Goal: Task Accomplishment & Management: Manage account settings

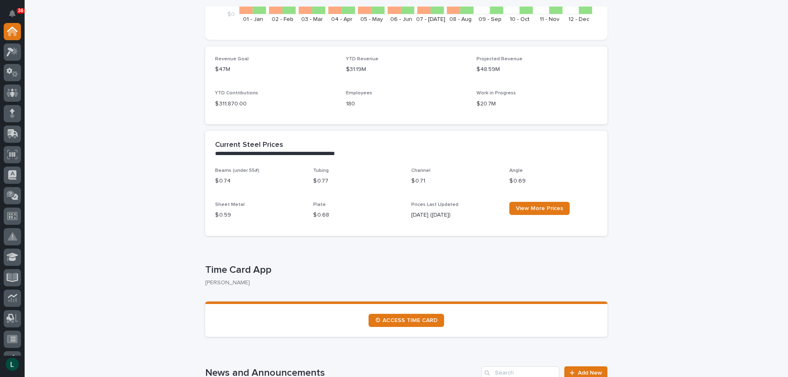
scroll to position [205, 0]
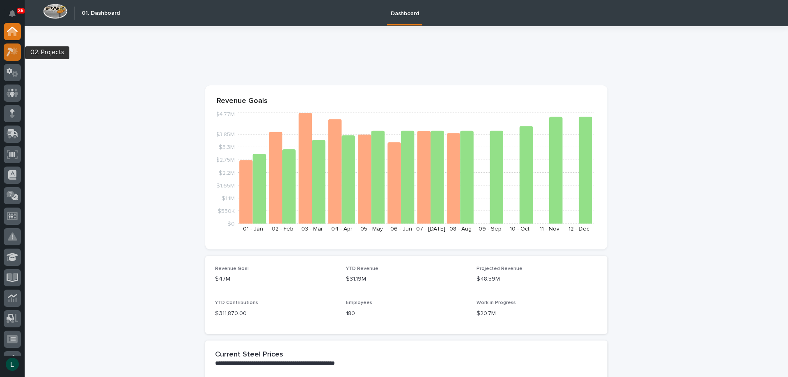
click at [7, 52] on icon at bounding box center [13, 51] width 12 height 9
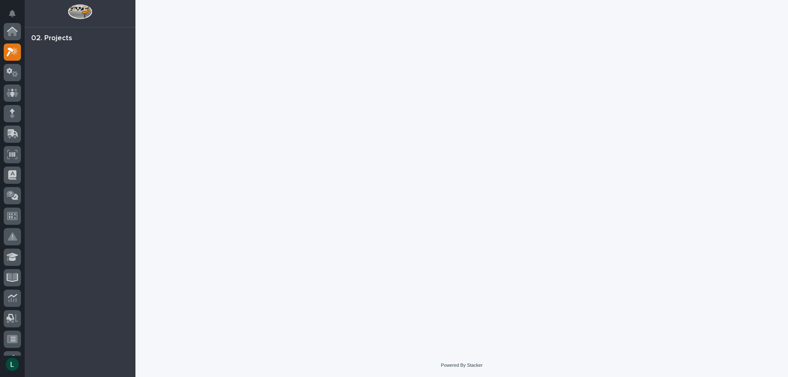
scroll to position [21, 0]
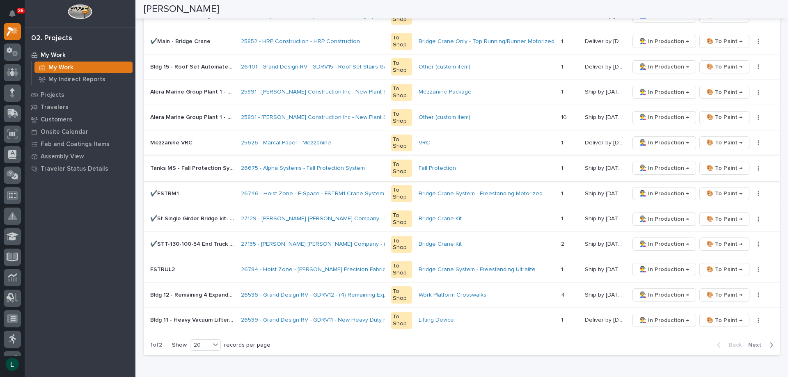
scroll to position [410, 0]
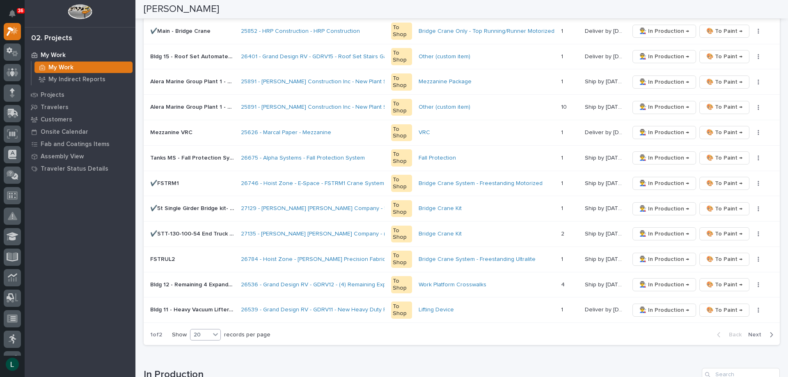
click at [213, 333] on icon at bounding box center [215, 334] width 8 height 8
click at [199, 367] on div "30" at bounding box center [206, 366] width 30 height 10
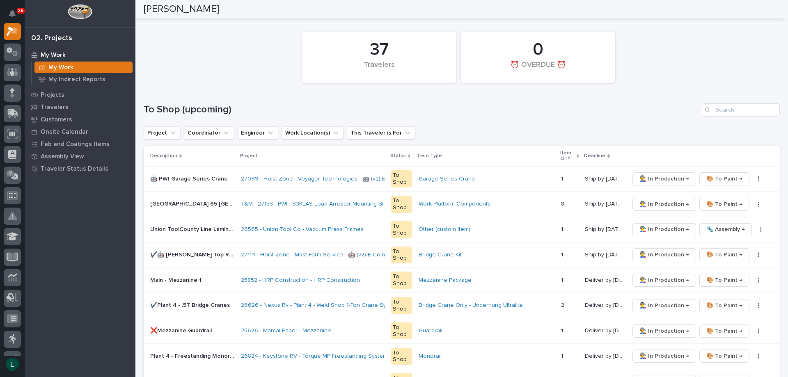
scroll to position [41, 0]
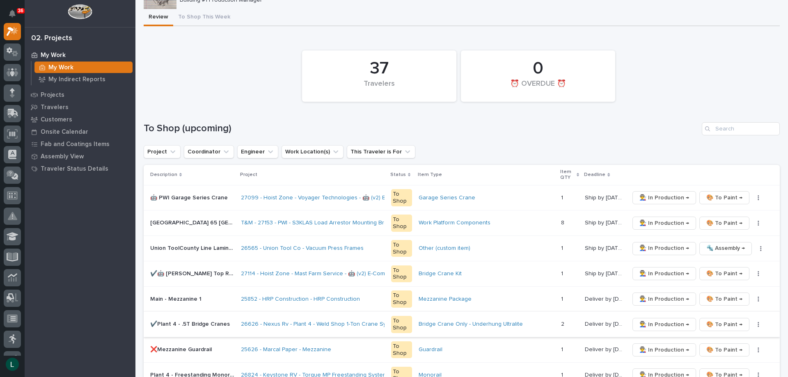
click at [724, 324] on span "🎨 To Paint →" at bounding box center [724, 325] width 36 height 10
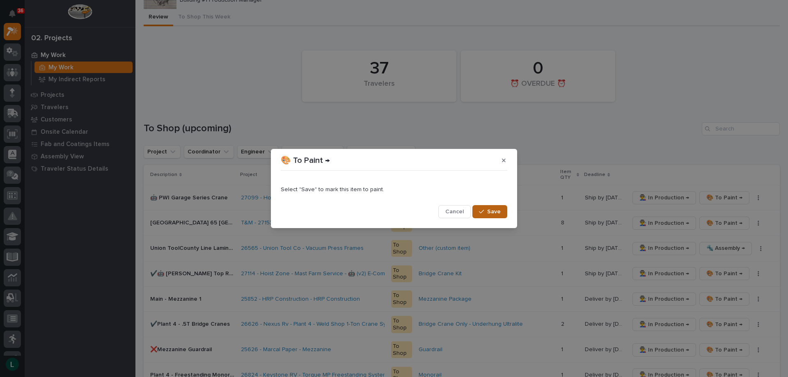
click at [485, 209] on div "button" at bounding box center [483, 212] width 8 height 6
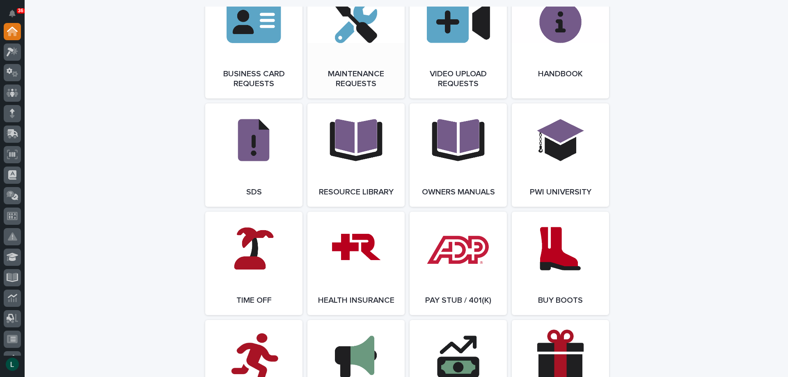
scroll to position [1436, 0]
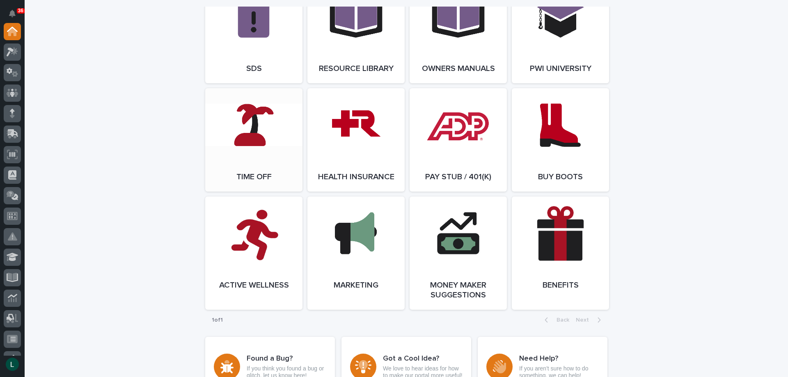
click at [248, 133] on link "Open Link" at bounding box center [253, 139] width 97 height 103
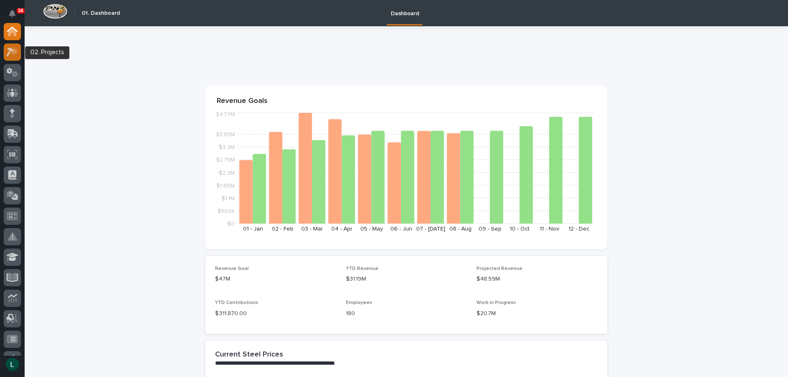
click at [12, 50] on icon at bounding box center [10, 52] width 7 height 9
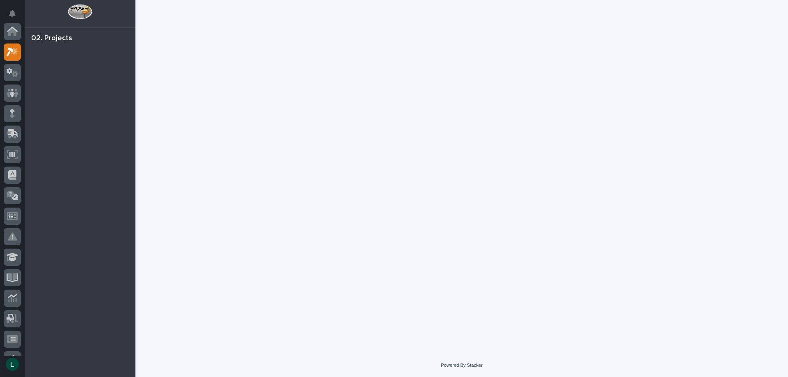
scroll to position [21, 0]
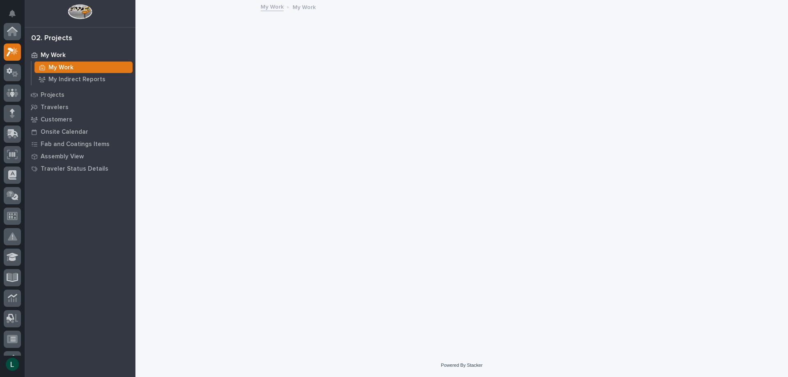
scroll to position [21, 0]
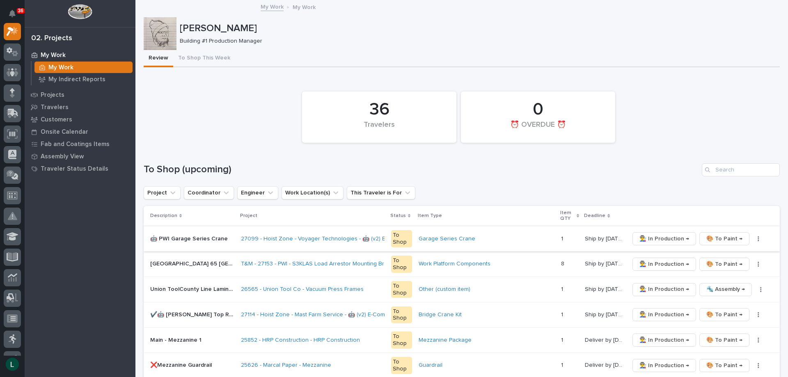
click at [655, 236] on span "👨‍🏭 In Production →" at bounding box center [664, 239] width 50 height 10
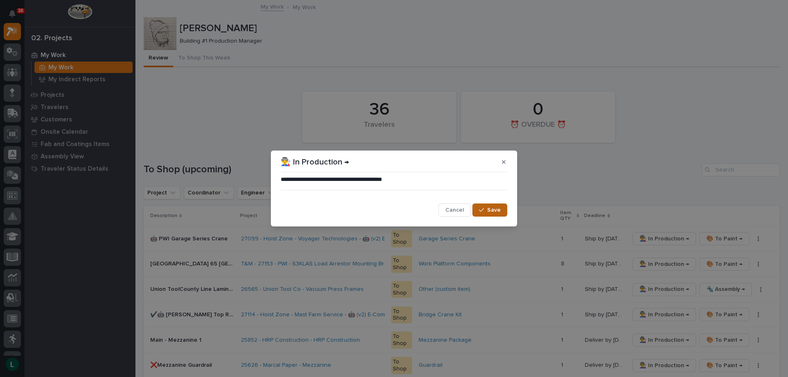
click at [492, 208] on span "Save" at bounding box center [494, 209] width 14 height 7
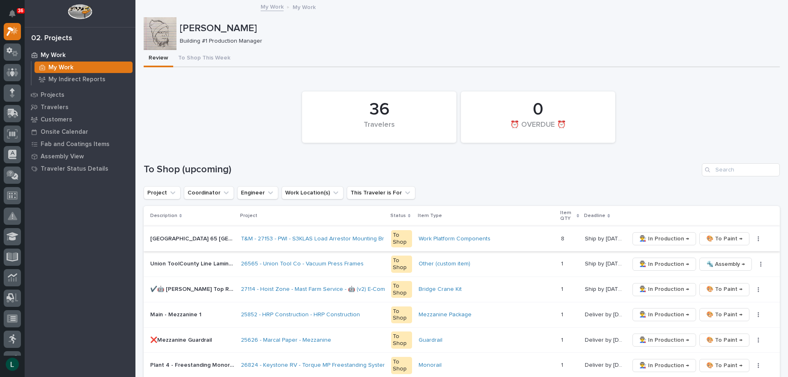
click at [655, 237] on span "👨‍🏭 In Production →" at bounding box center [664, 239] width 50 height 10
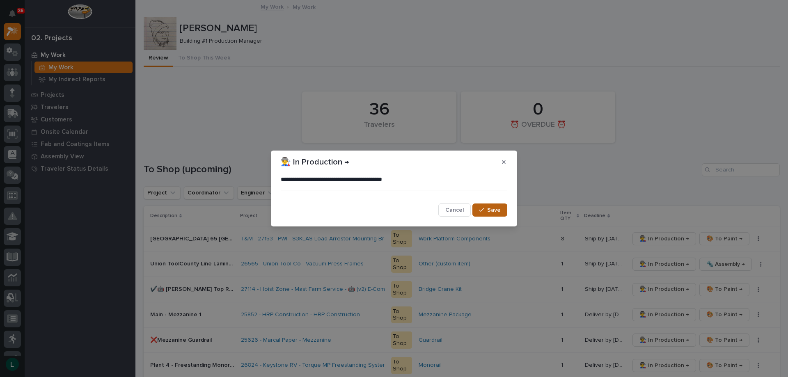
click at [488, 210] on span "Save" at bounding box center [494, 209] width 14 height 7
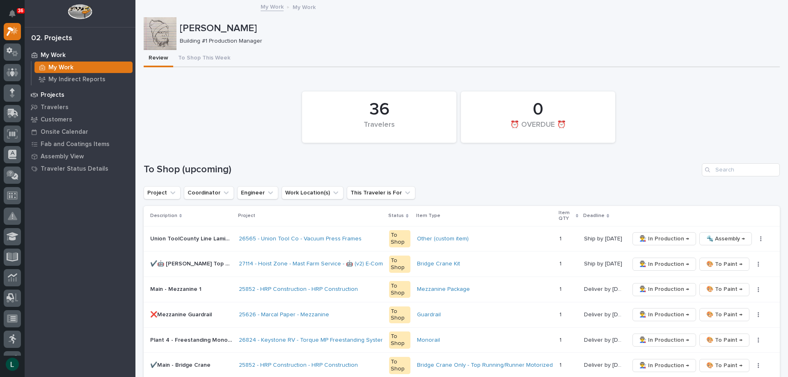
click at [59, 92] on p "Projects" at bounding box center [53, 95] width 24 height 7
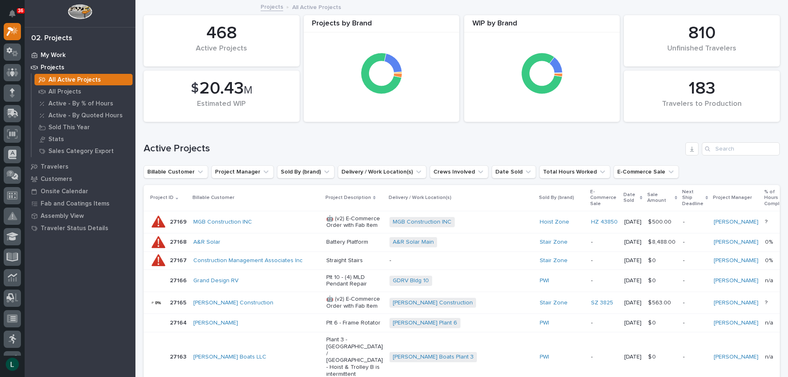
click at [73, 52] on div "My Work" at bounding box center [80, 54] width 107 height 11
